Goal: Check status

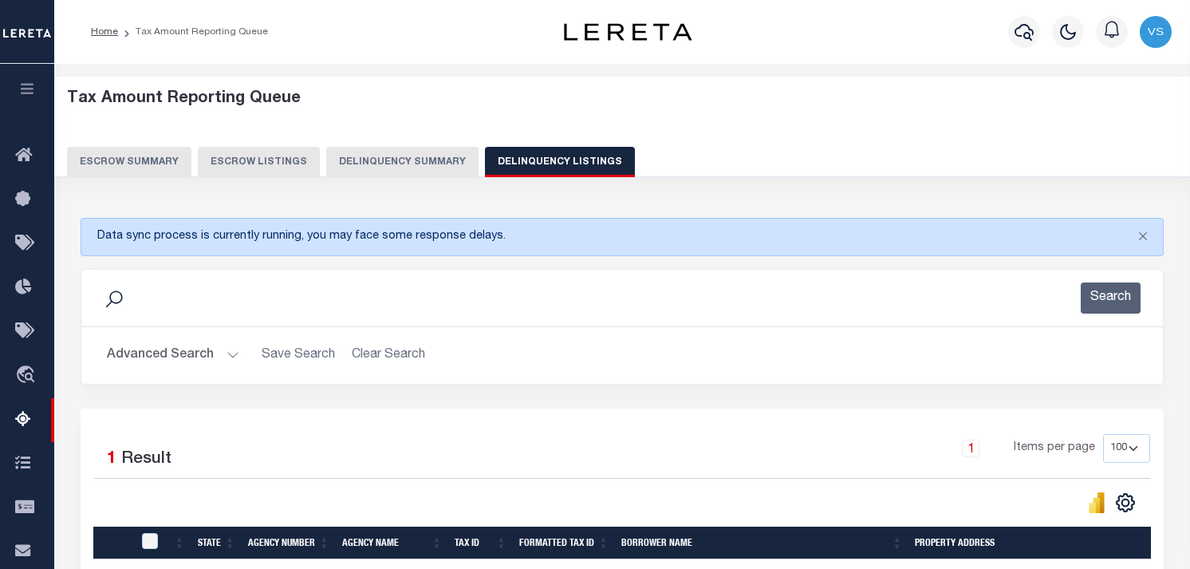
select select "100"
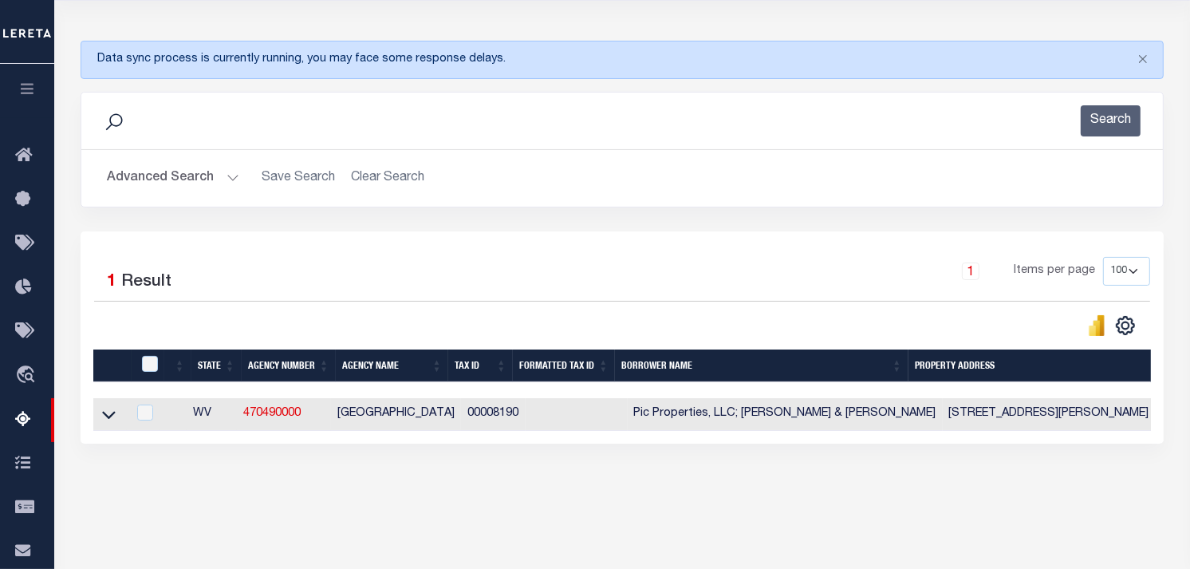
scroll to position [177, 0]
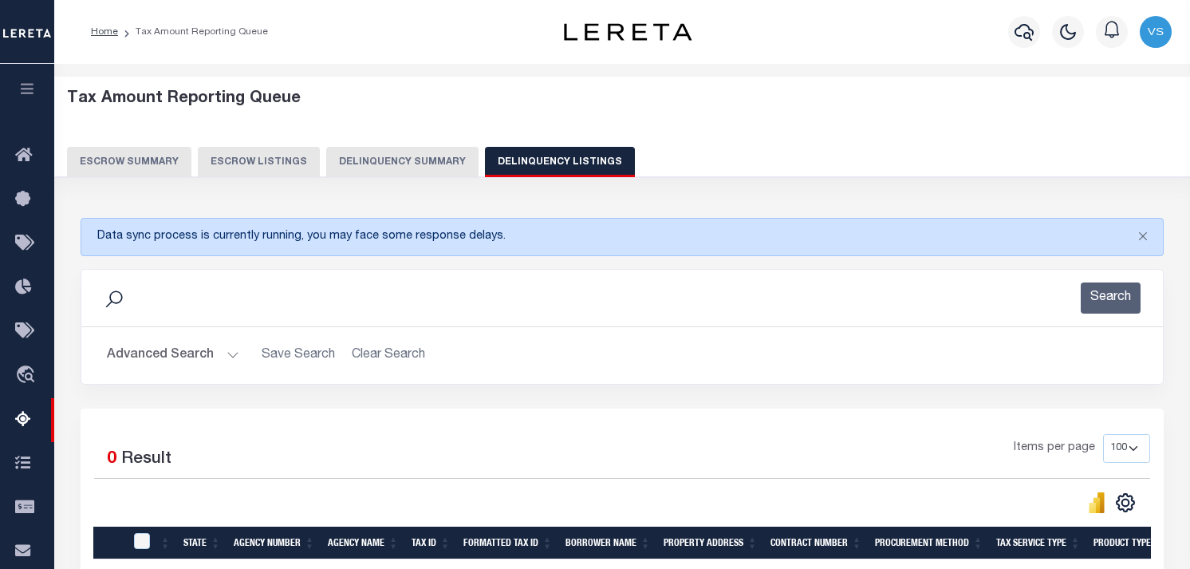
select select
select select "100"
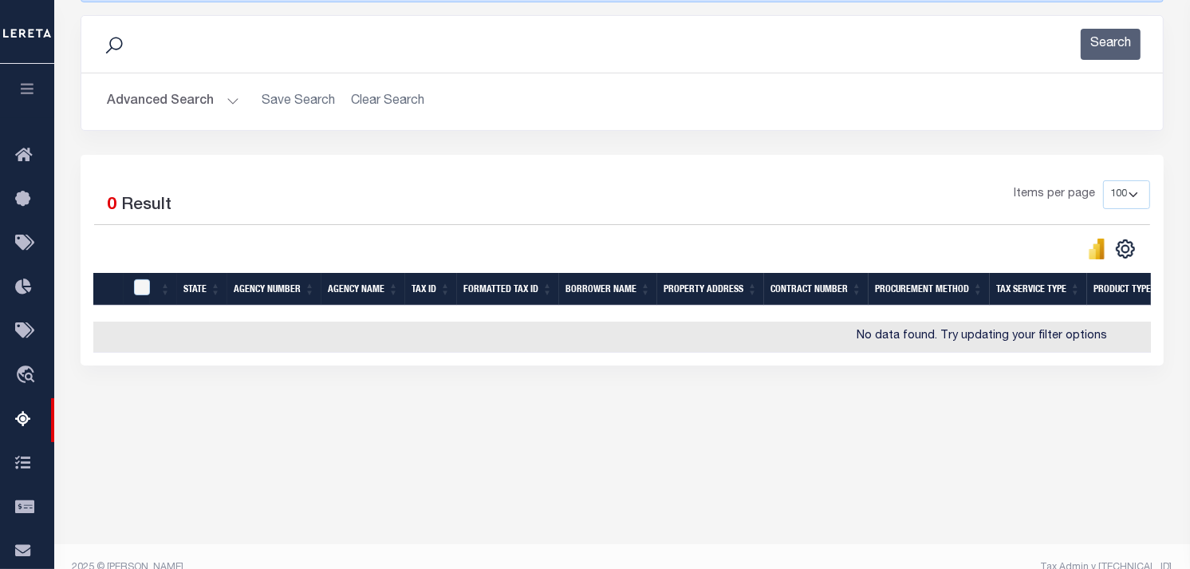
scroll to position [187, 0]
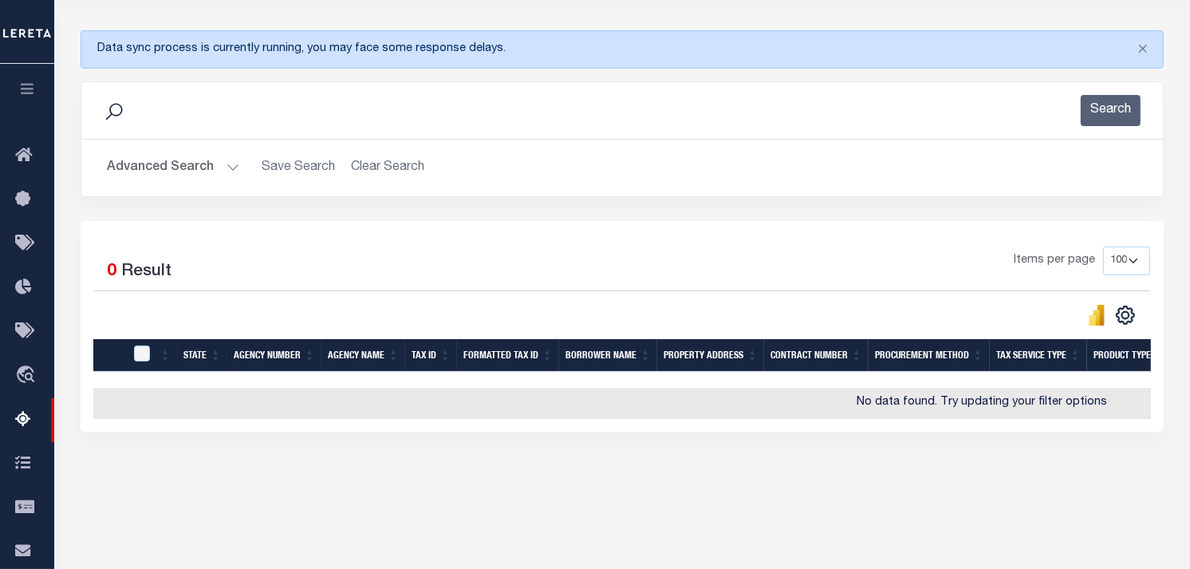
click at [177, 172] on button "Advanced Search" at bounding box center [173, 167] width 132 height 31
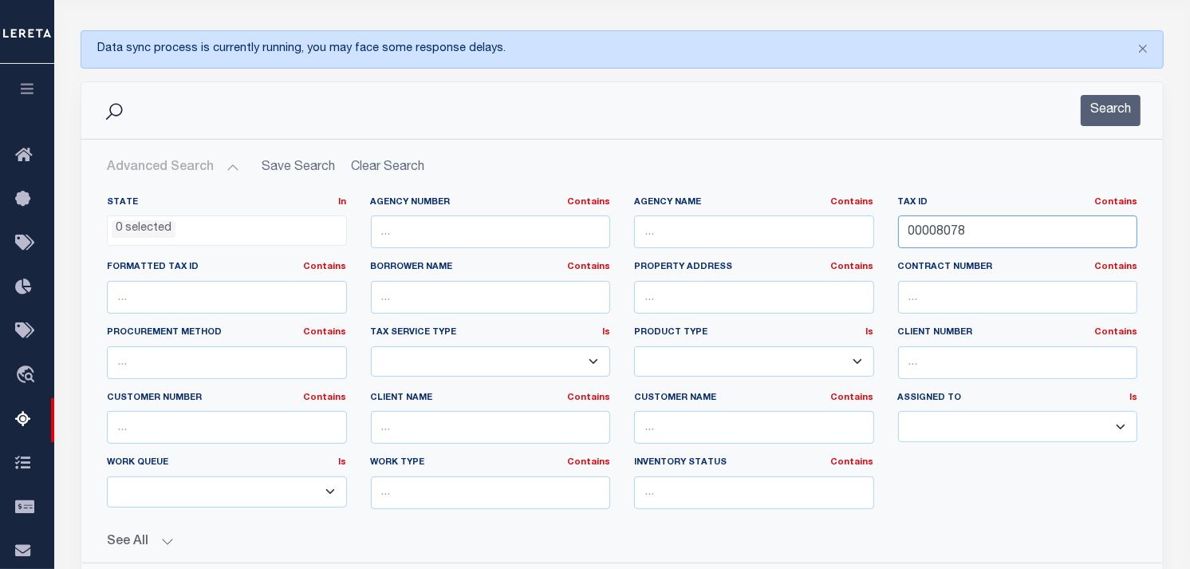
click at [937, 243] on input "00008078" at bounding box center [1018, 231] width 240 height 33
paste input "00012715"
type input "00012715"
click at [1119, 115] on button "Search" at bounding box center [1111, 110] width 60 height 31
